Goal: Task Accomplishment & Management: Use online tool/utility

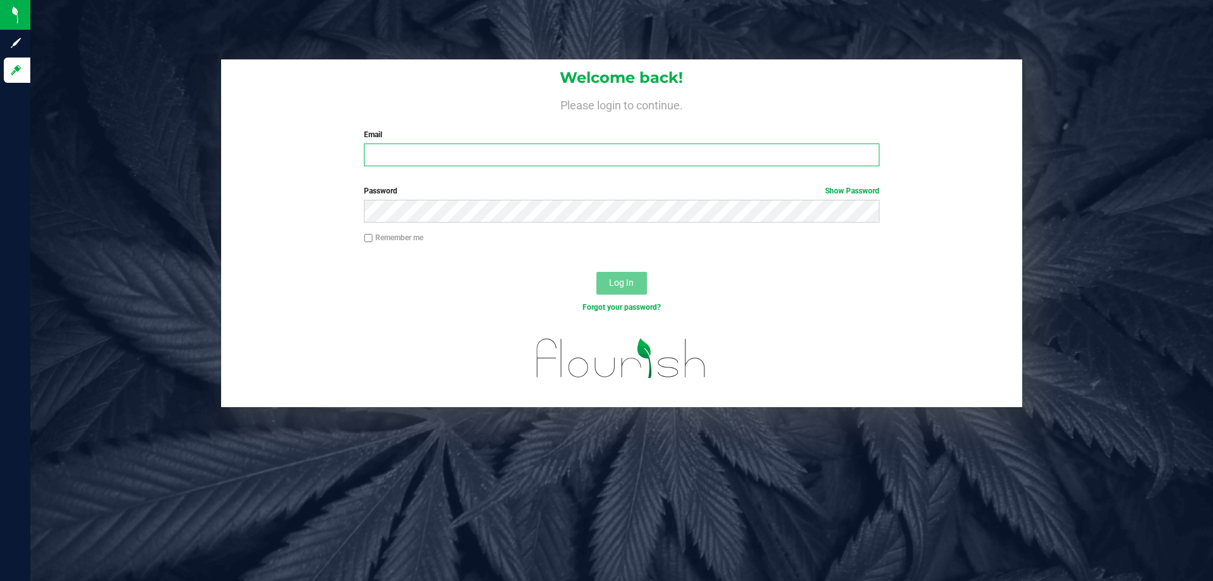
click at [426, 155] on input "Email" at bounding box center [621, 154] width 515 height 23
type input "[EMAIL_ADDRESS][DOMAIN_NAME]"
click at [597, 272] on button "Log In" at bounding box center [622, 283] width 51 height 23
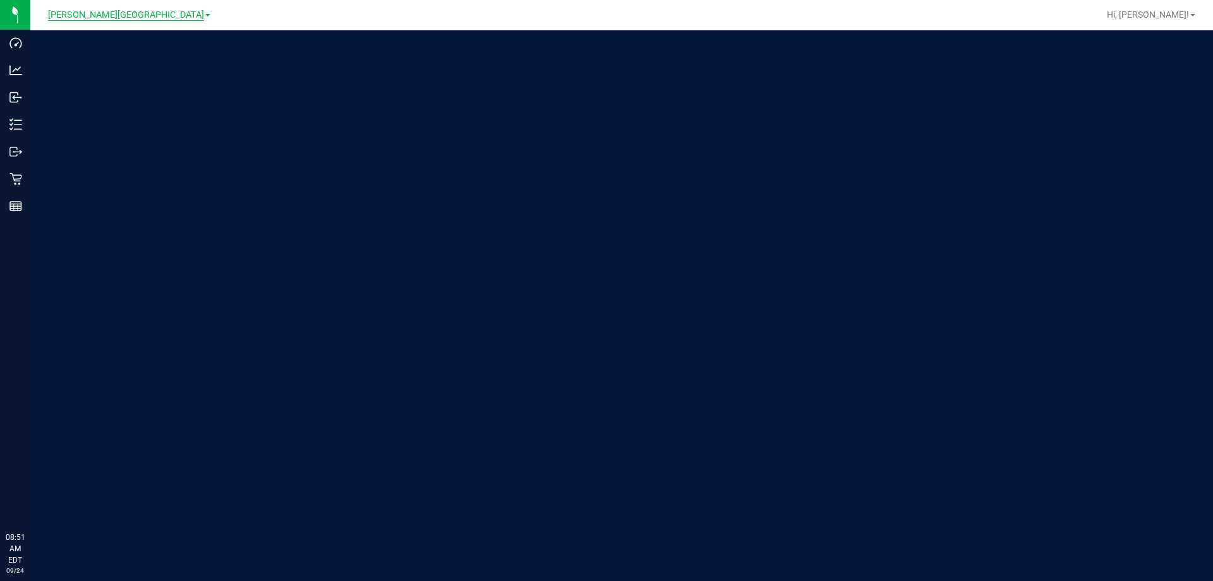
click at [116, 19] on span "[PERSON_NAME][GEOGRAPHIC_DATA]" at bounding box center [126, 14] width 156 height 11
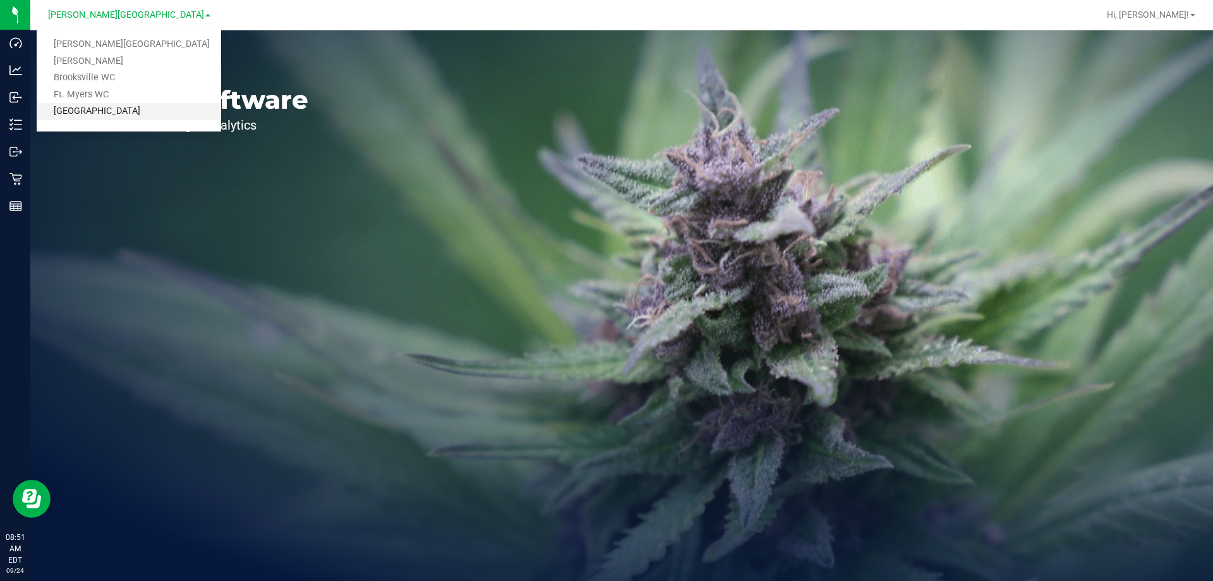
click at [137, 110] on link "[GEOGRAPHIC_DATA]" at bounding box center [129, 111] width 185 height 17
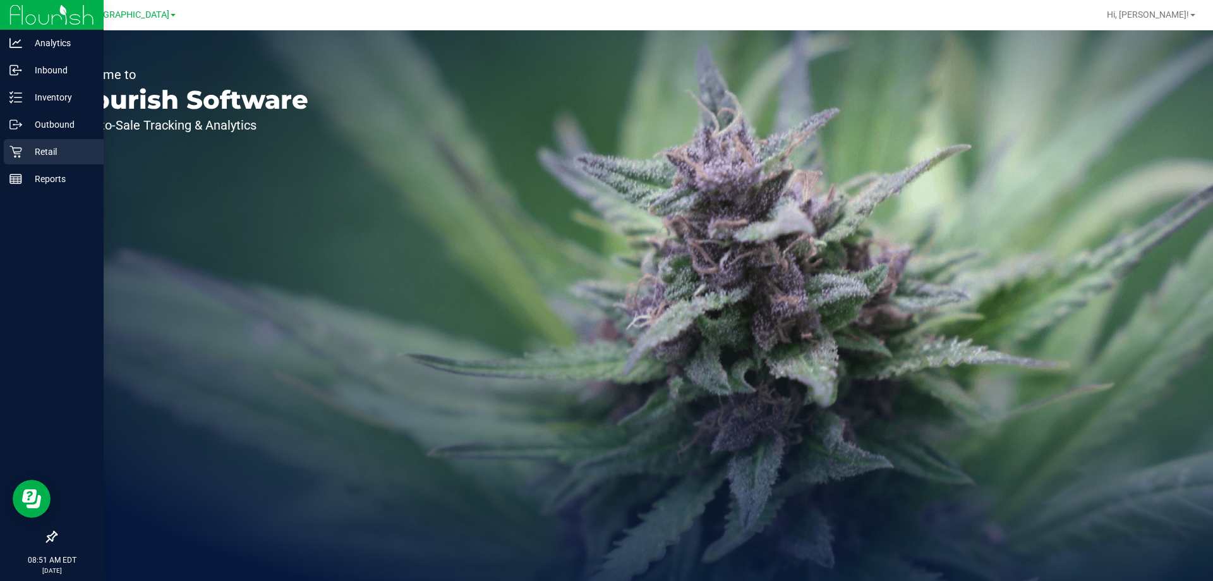
click at [27, 150] on p "Retail" at bounding box center [60, 151] width 76 height 15
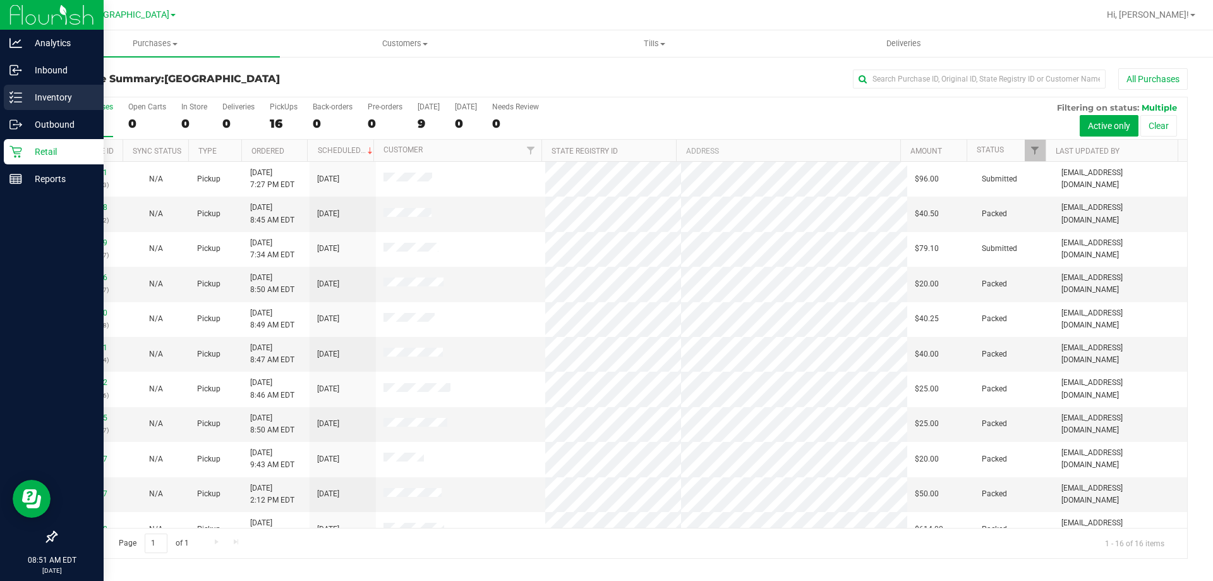
click at [30, 97] on p "Inventory" at bounding box center [60, 97] width 76 height 15
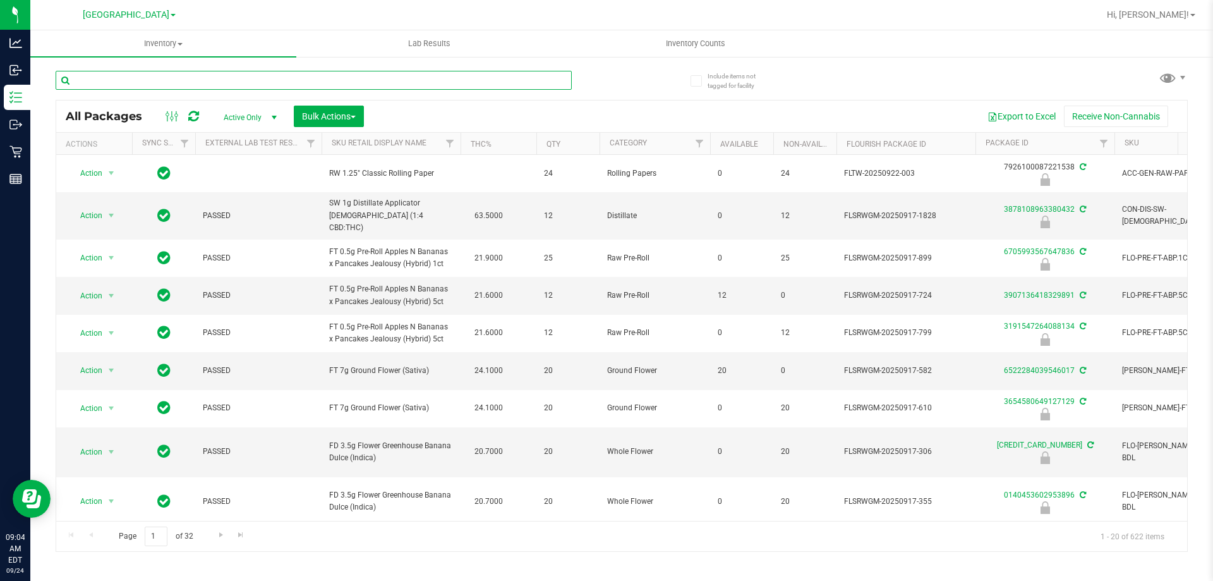
click at [248, 75] on input "text" at bounding box center [314, 80] width 516 height 19
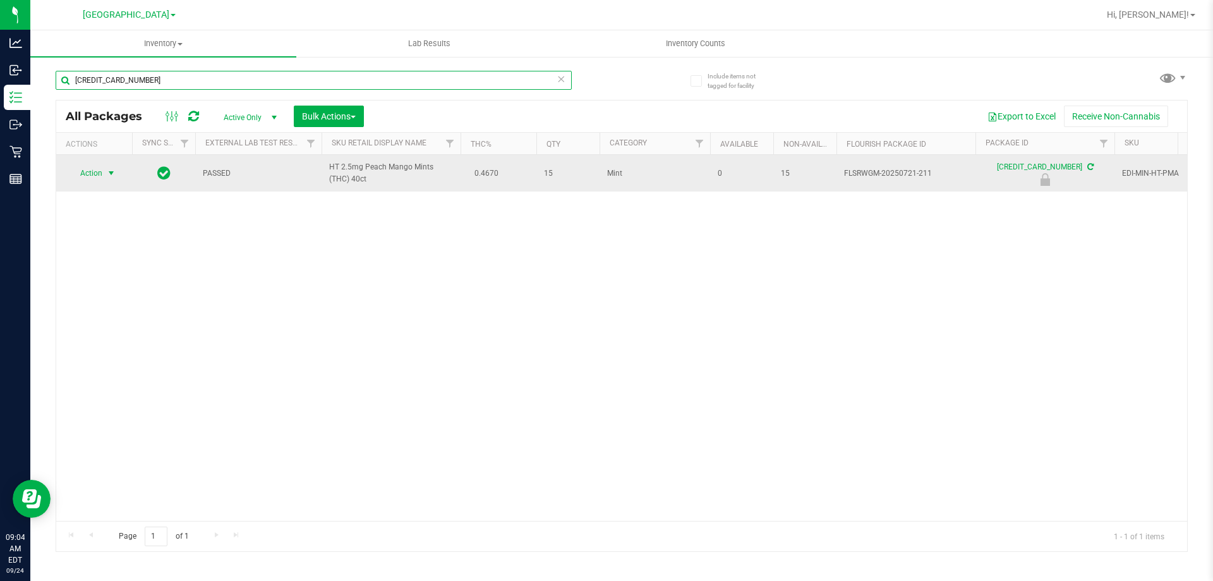
type input "[CREDIT_CARD_NUMBER]"
click at [111, 173] on span "select" at bounding box center [111, 173] width 10 height 10
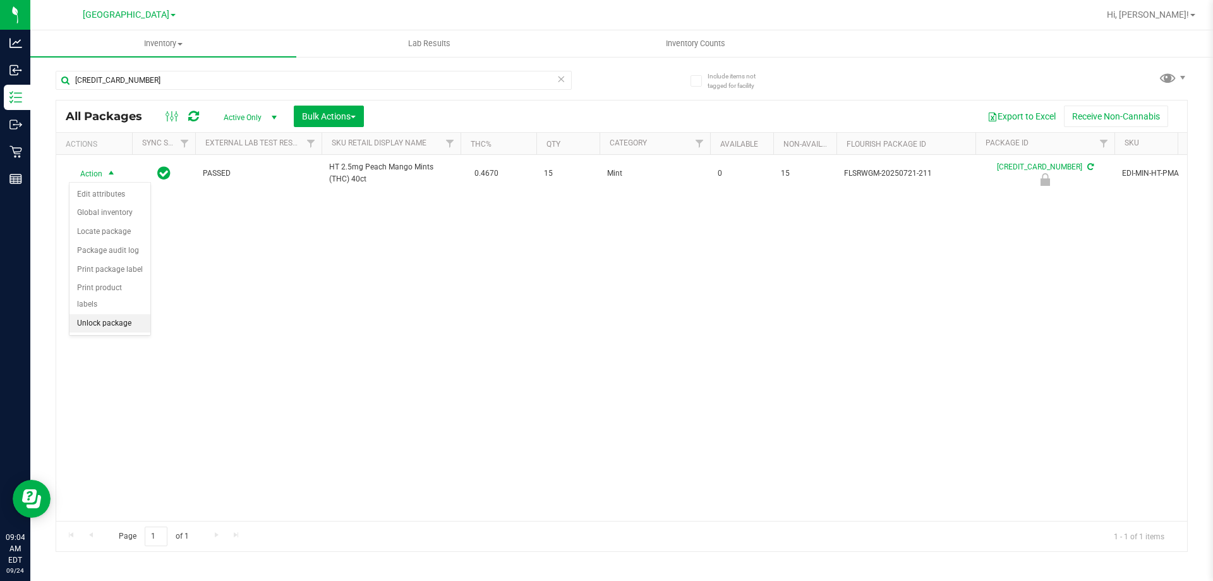
click at [107, 314] on li "Unlock package" at bounding box center [110, 323] width 81 height 19
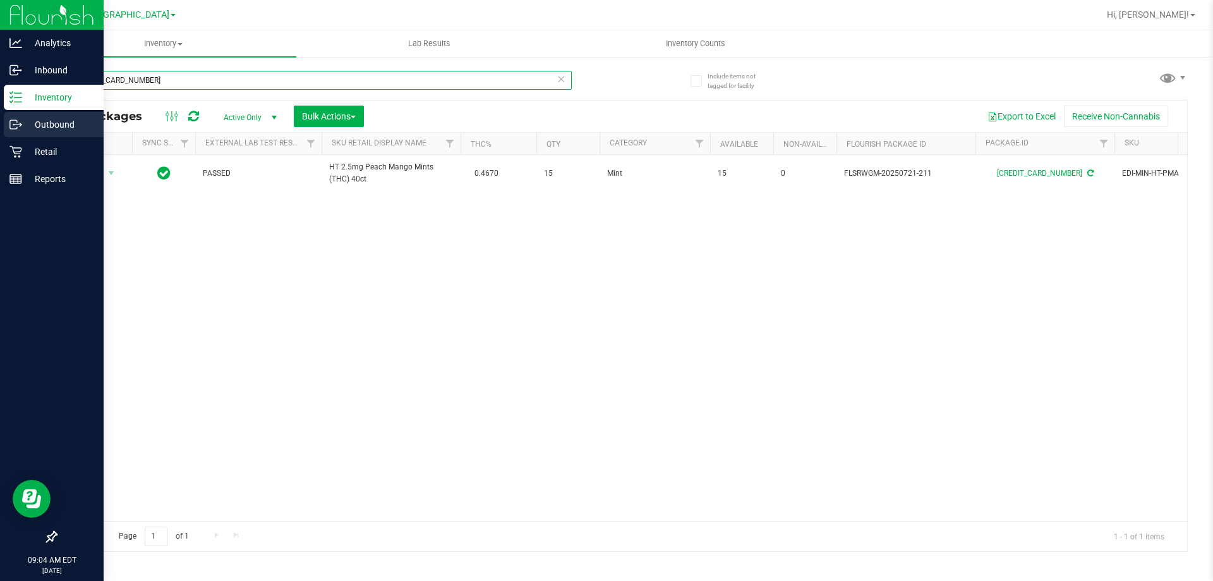
drag, startPoint x: 179, startPoint y: 85, endPoint x: 0, endPoint y: 115, distance: 181.9
click at [0, 115] on div "Analytics Inbound Inventory Outbound Retail Reports 09:04 AM EDT [DATE] 09/24 […" at bounding box center [606, 290] width 1213 height 581
type input "7013904142599528"
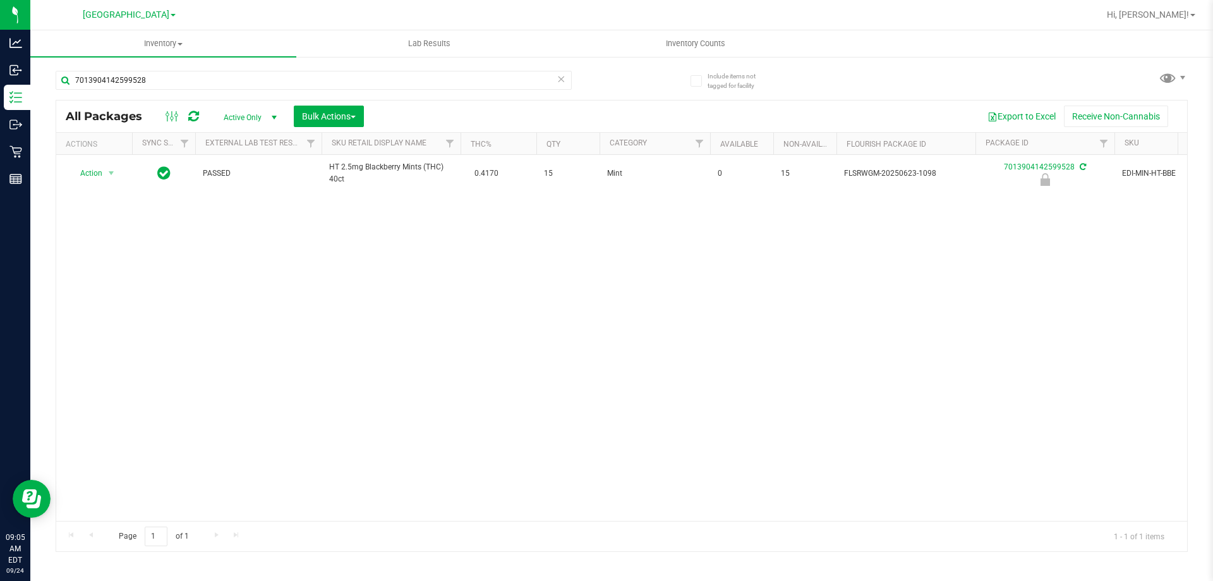
click at [364, 322] on div "Action Action Edit attributes Global inventory Locate package Package audit log…" at bounding box center [621, 338] width 1131 height 366
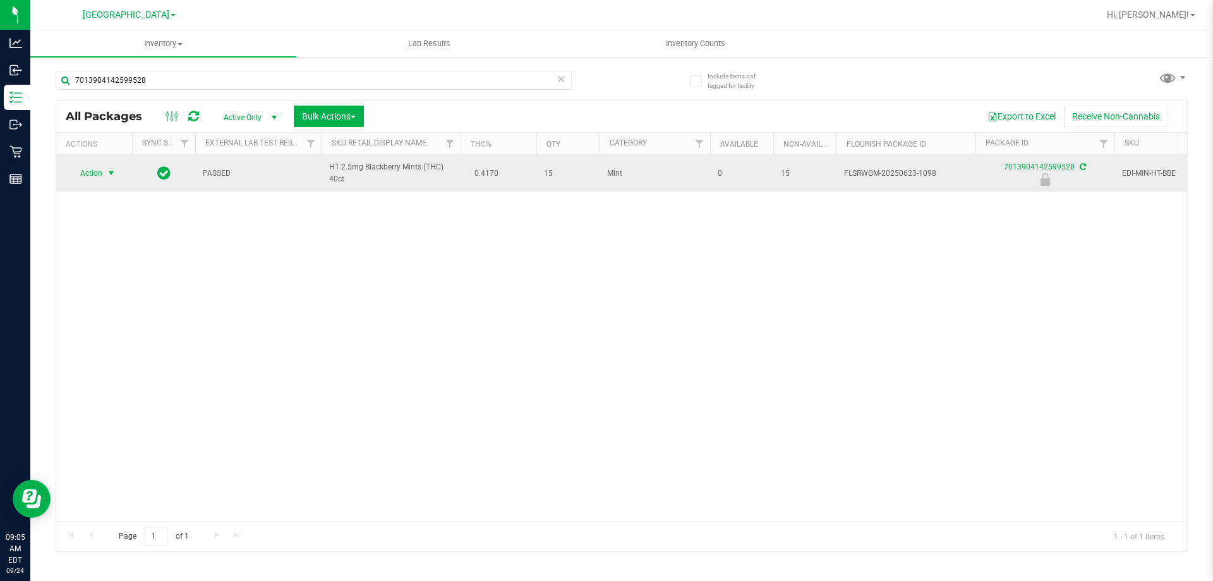
click at [110, 173] on span "select" at bounding box center [111, 173] width 10 height 10
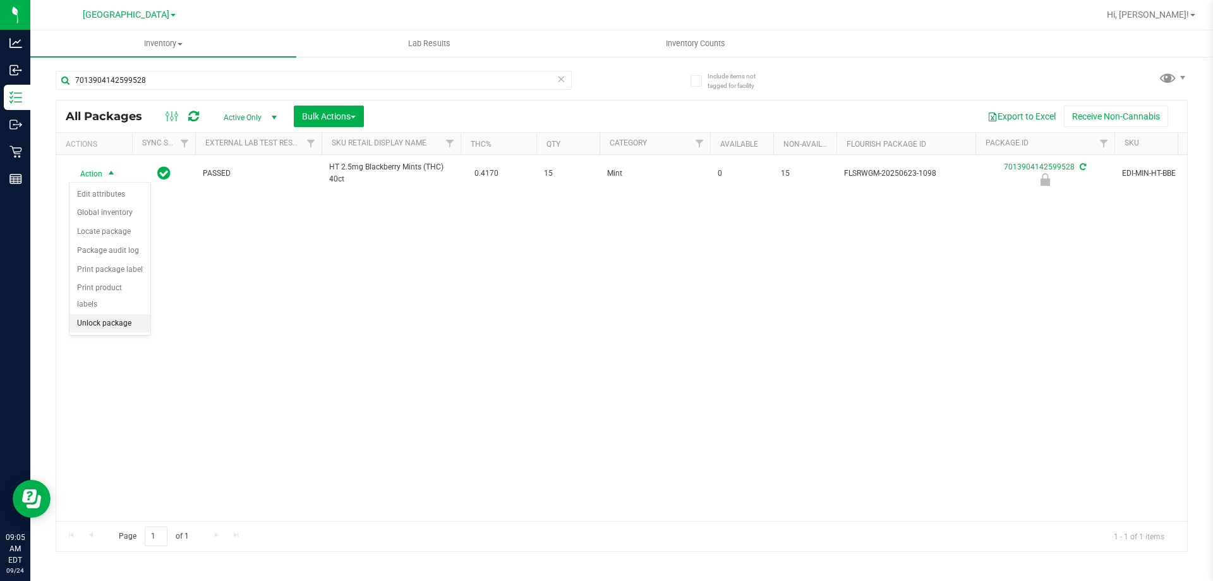
click at [114, 314] on li "Unlock package" at bounding box center [110, 323] width 81 height 19
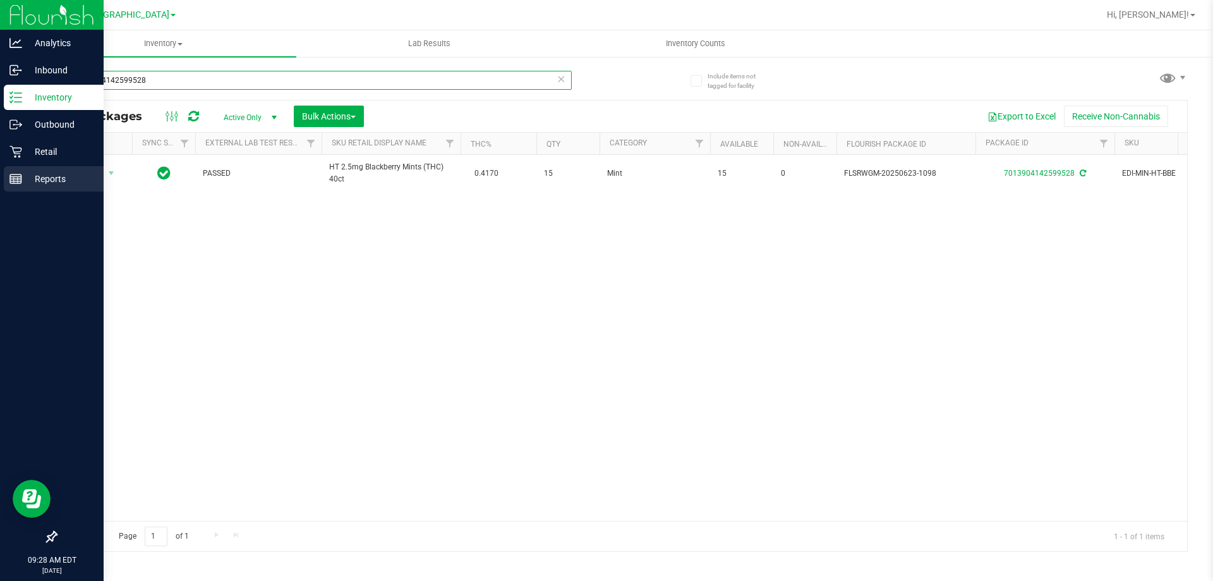
drag, startPoint x: 159, startPoint y: 85, endPoint x: 0, endPoint y: 181, distance: 185.1
click at [0, 181] on div "Analytics Inbound Inventory Outbound Retail Reports 09:28 AM EDT [DATE] 09/24 […" at bounding box center [606, 290] width 1213 height 581
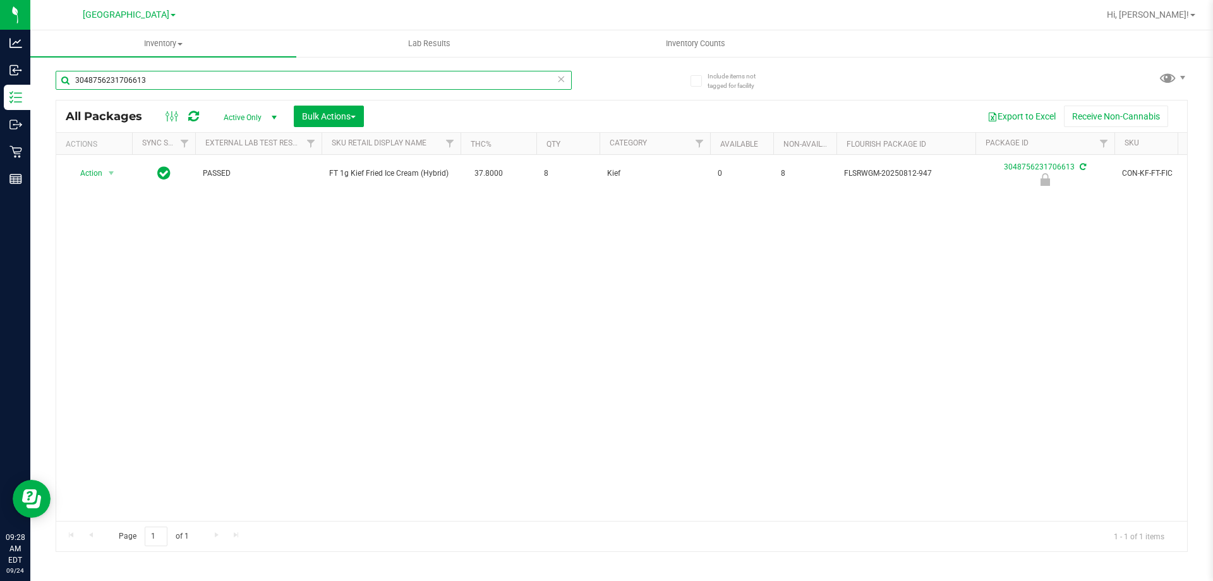
type input "3048756231706613"
click at [497, 305] on div "Action Action Edit attributes Global inventory Locate package Package audit log…" at bounding box center [621, 338] width 1131 height 366
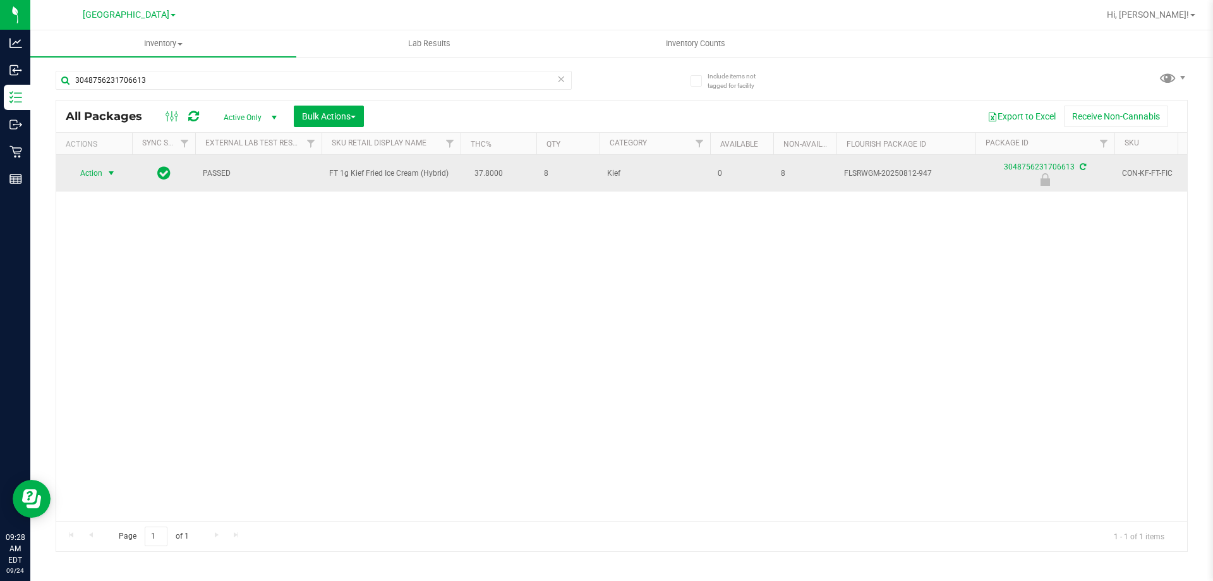
click at [107, 168] on span "select" at bounding box center [111, 173] width 10 height 10
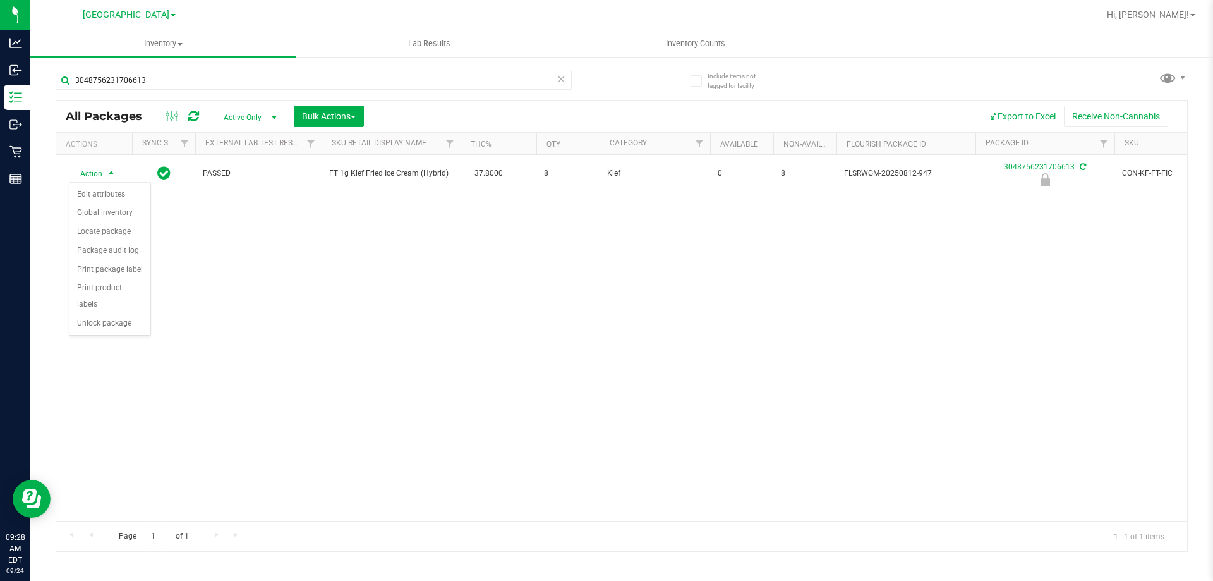
click at [82, 317] on div "Action Edit attributes Global inventory Locate package Package audit log Print …" at bounding box center [110, 259] width 82 height 154
click at [88, 314] on li "Unlock package" at bounding box center [110, 323] width 81 height 19
